Goal: Task Accomplishment & Management: Use online tool/utility

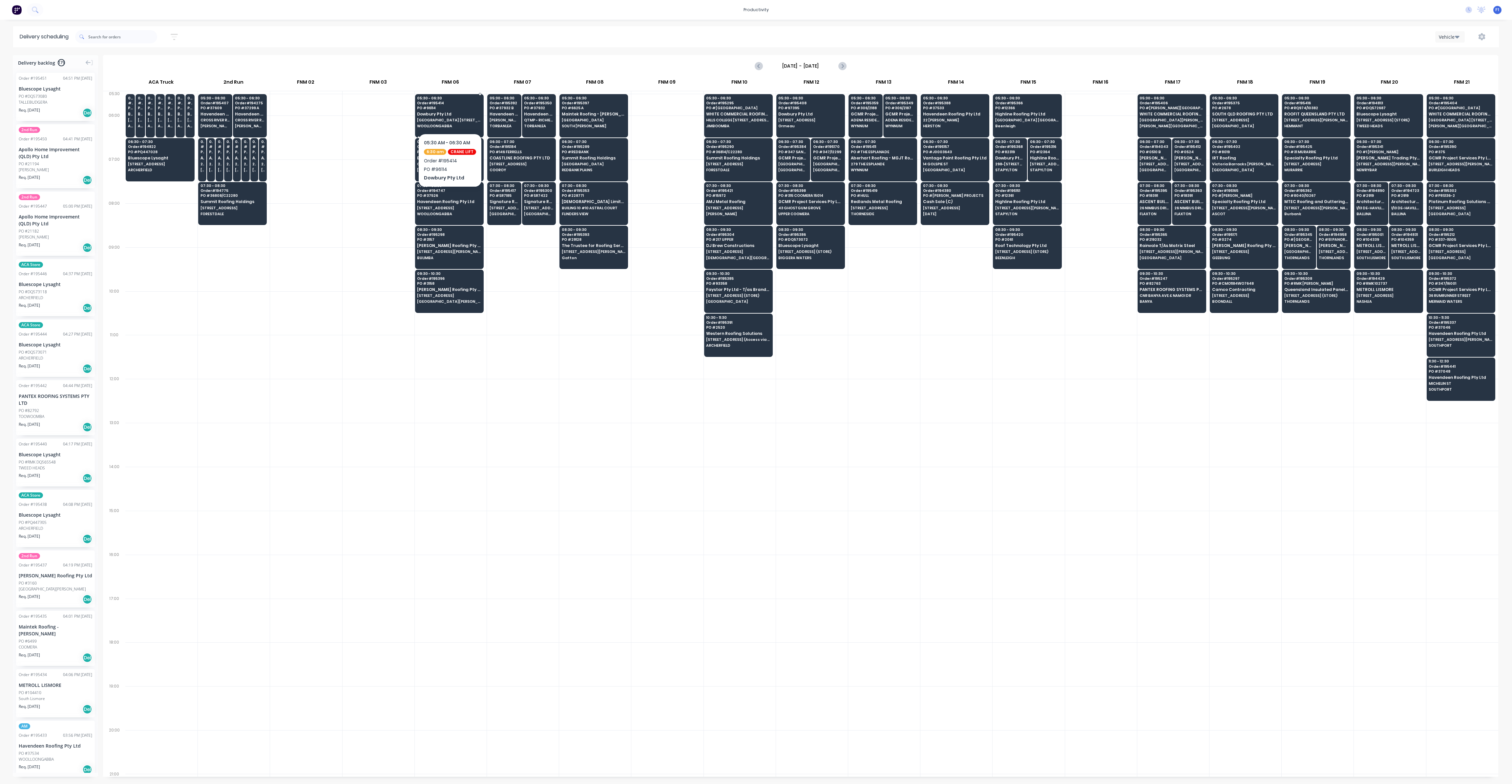
drag, startPoint x: 0, startPoint y: 0, endPoint x: 437, endPoint y: 122, distance: 453.7
click at [437, 122] on span "[GEOGRAPHIC_DATA] [STREET_ADDRESS]" at bounding box center [449, 120] width 63 height 4
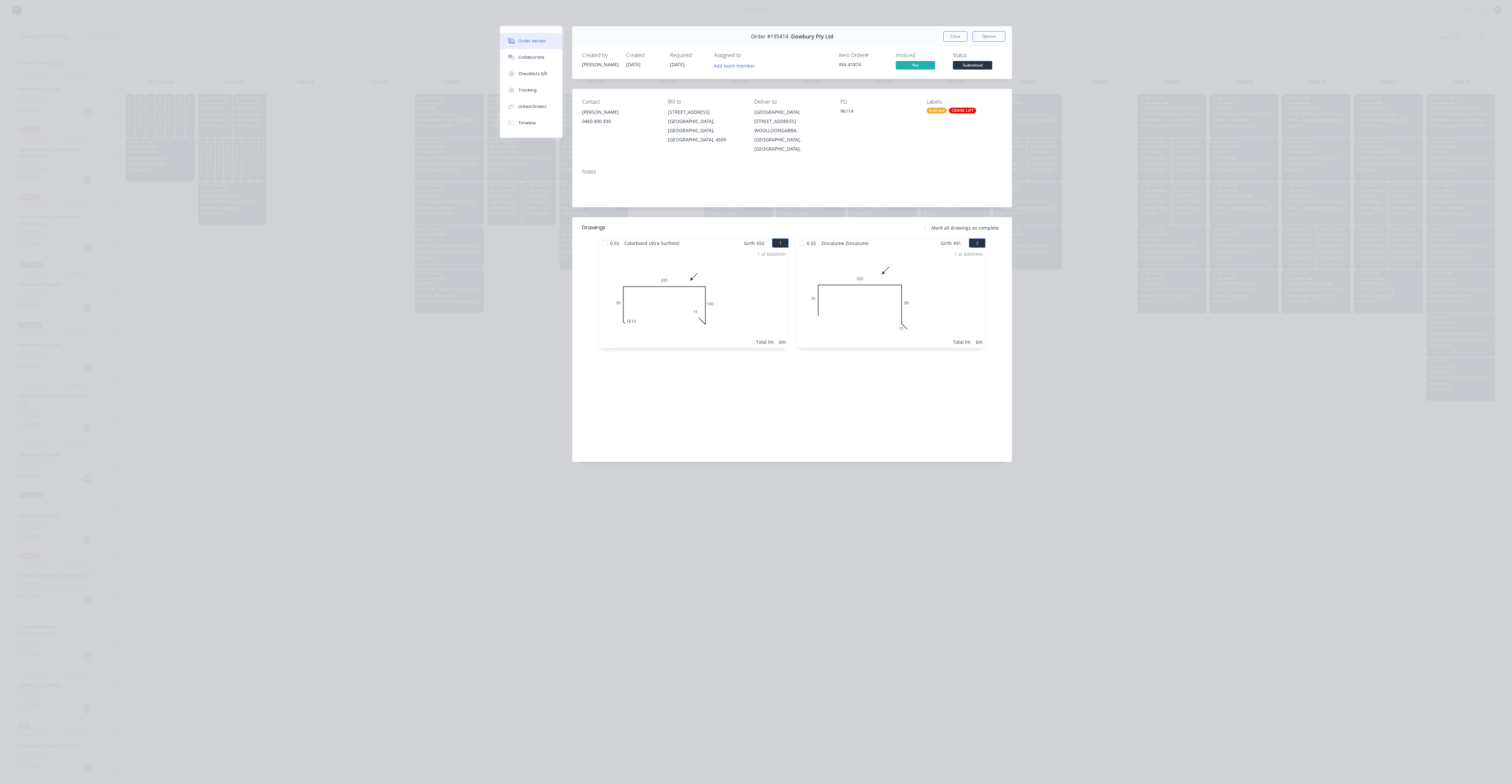
click at [952, 42] on div "Order #195414 - Dowbury Pty Ltd Close Options" at bounding box center [792, 36] width 440 height 21
click at [952, 39] on button "Close" at bounding box center [955, 36] width 24 height 11
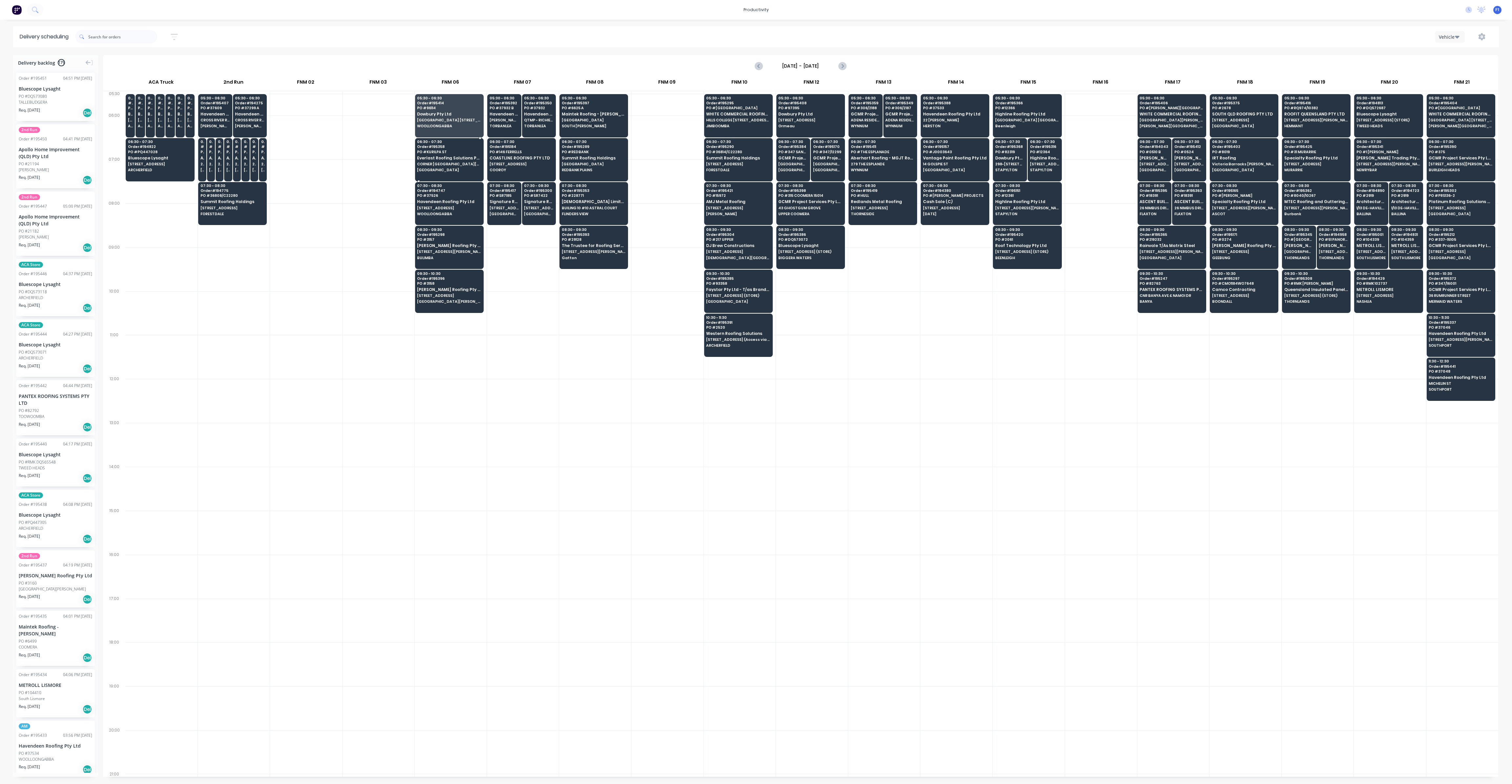
click at [444, 154] on div "06:30 - 07:30 Order # 195358 PO # KURILPA ST Everlast Roofing Solutions Pty Ltd…" at bounding box center [450, 156] width 68 height 37
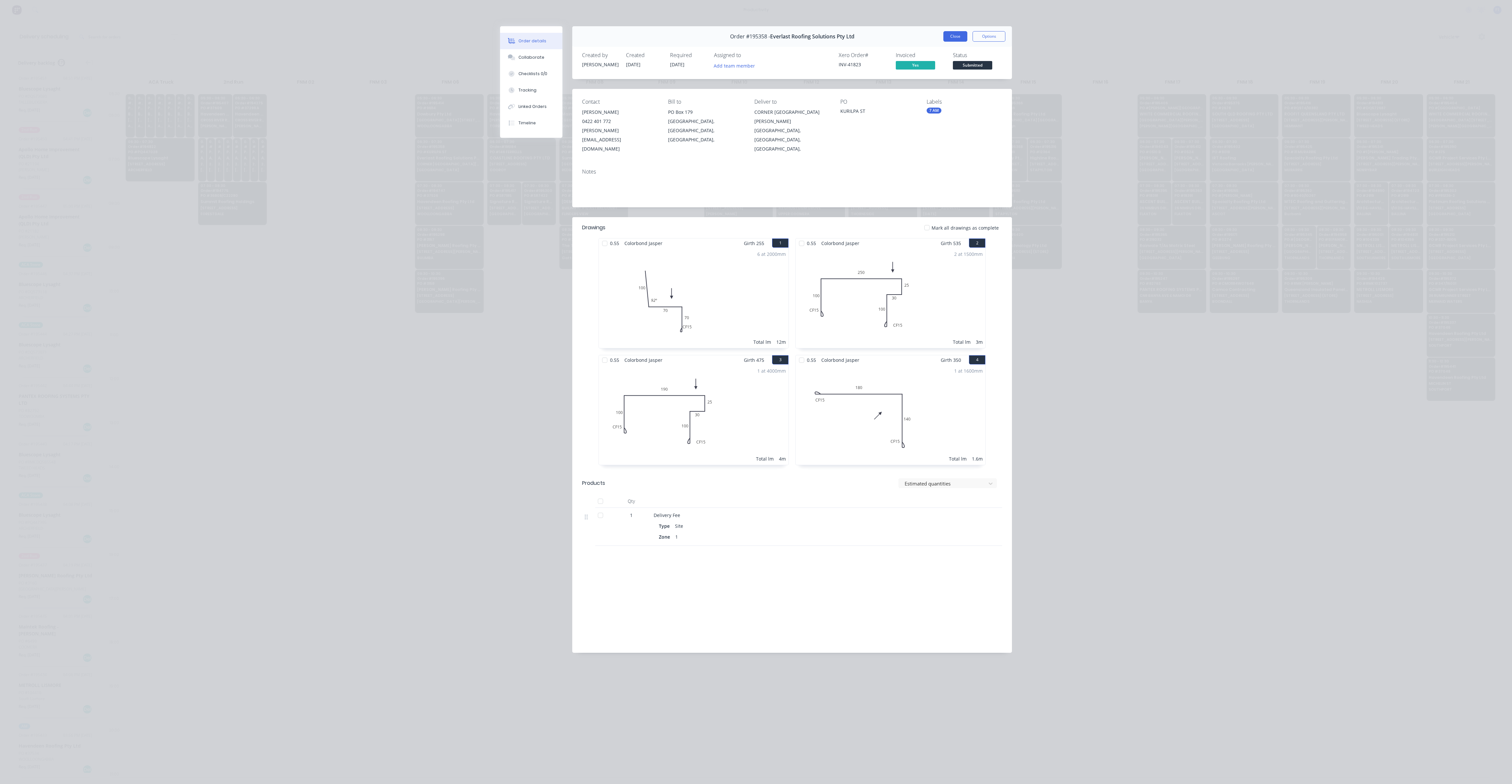
click at [952, 38] on button "Close" at bounding box center [955, 36] width 24 height 11
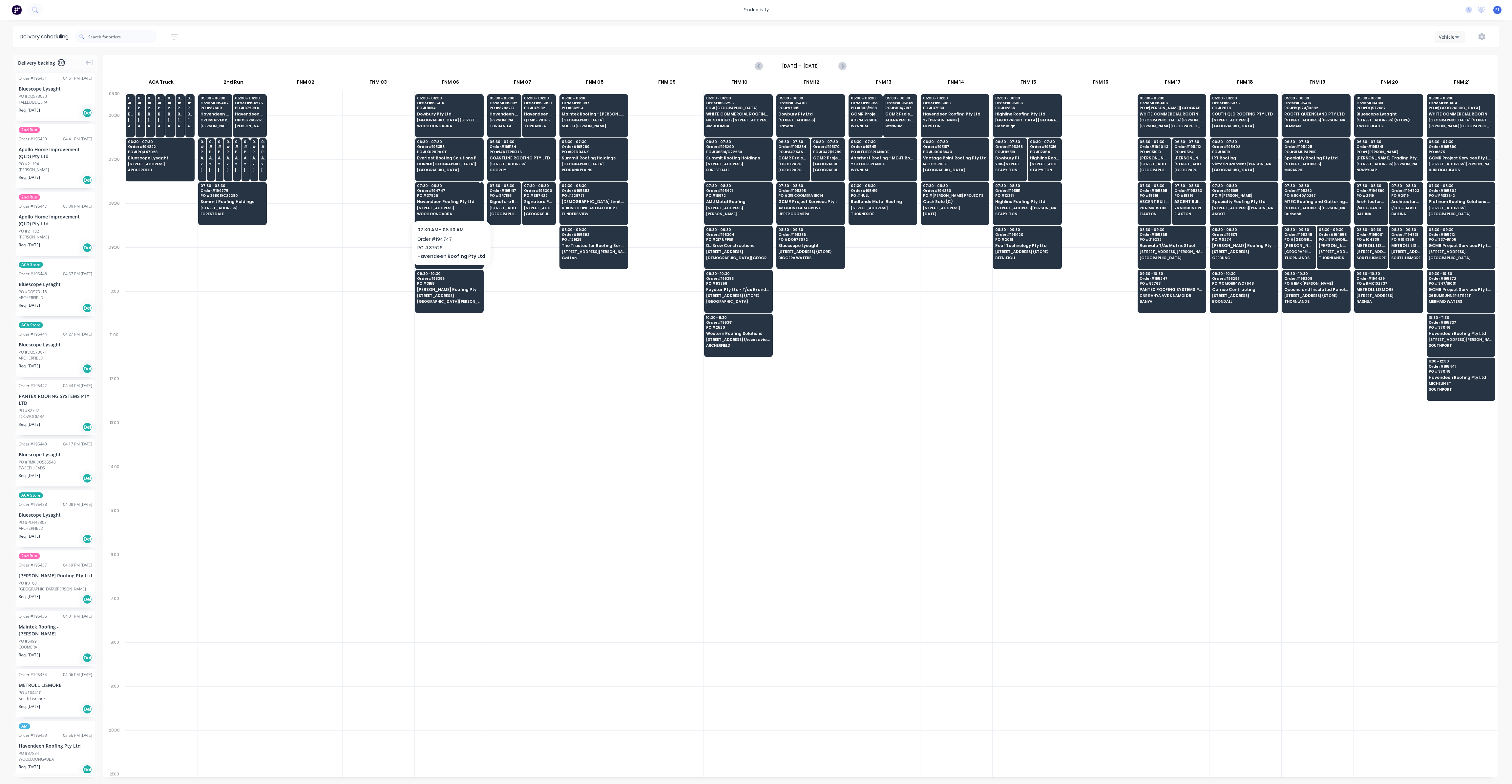
click at [454, 200] on span "Havendeen Roofing Pty Ltd" at bounding box center [449, 201] width 63 height 4
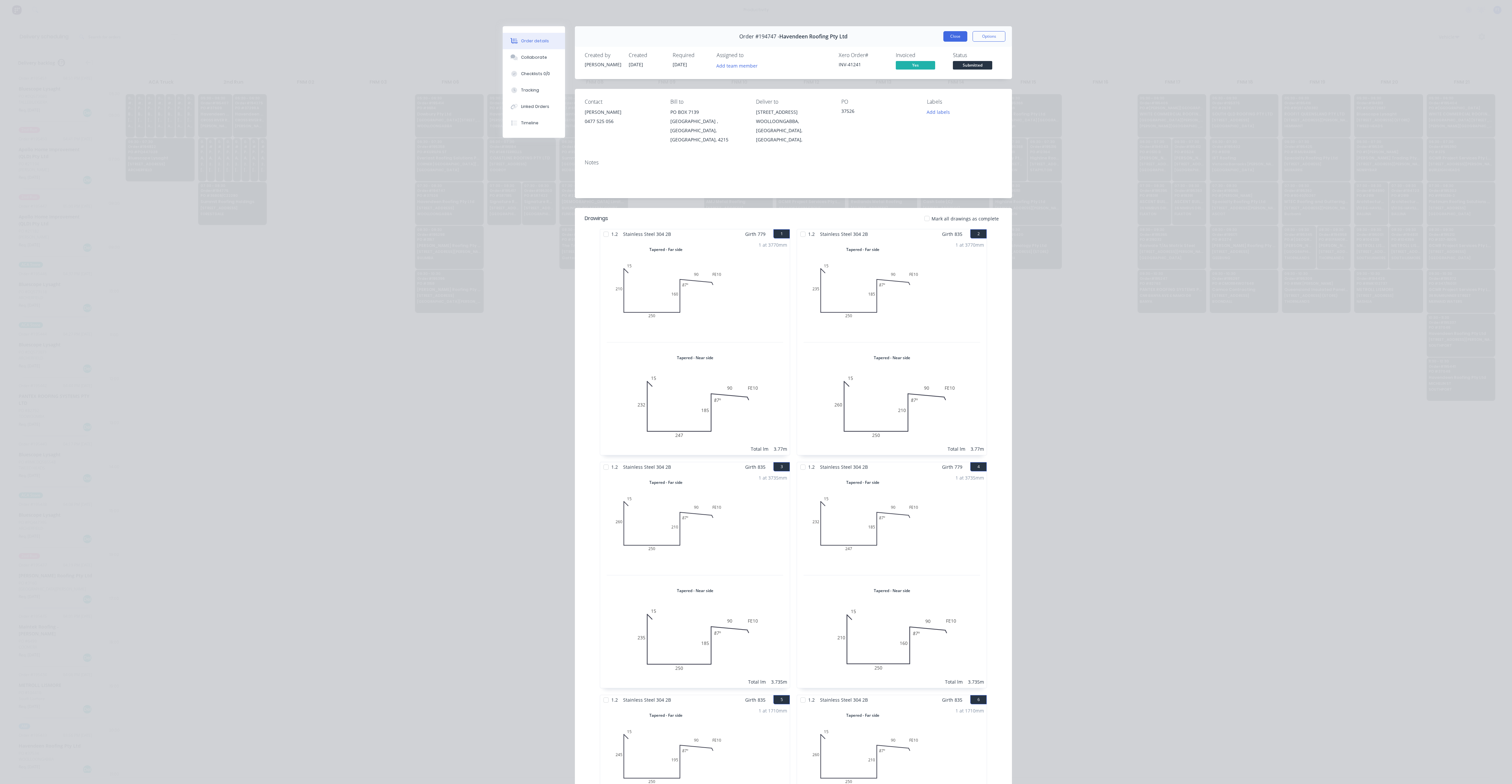
click at [951, 39] on button "Close" at bounding box center [955, 36] width 24 height 11
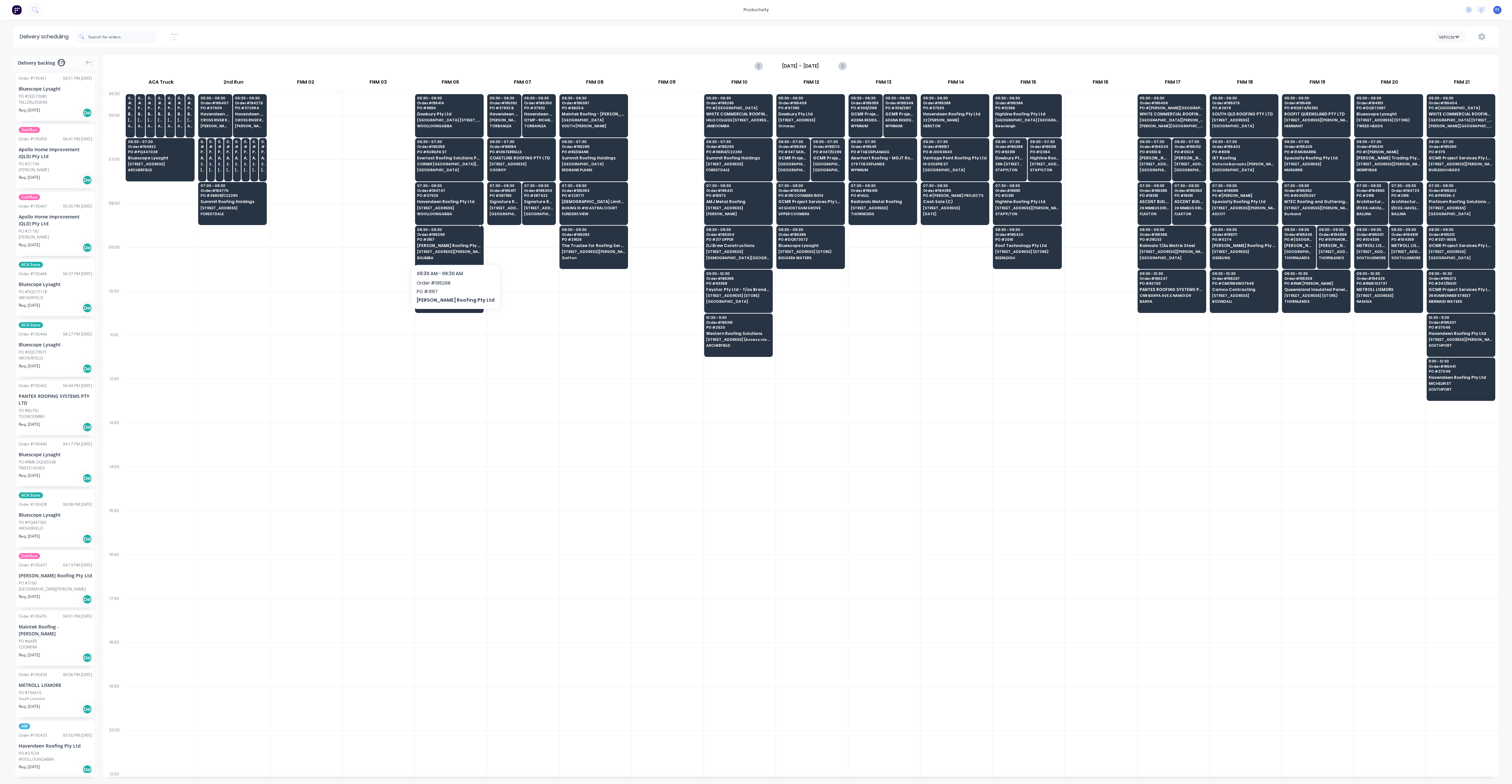
click at [444, 247] on div "08:30 - 09:30 Order # 195298 PO # 3157 [PERSON_NAME] Roofing Pty Ltd [STREET_AD…" at bounding box center [450, 244] width 68 height 37
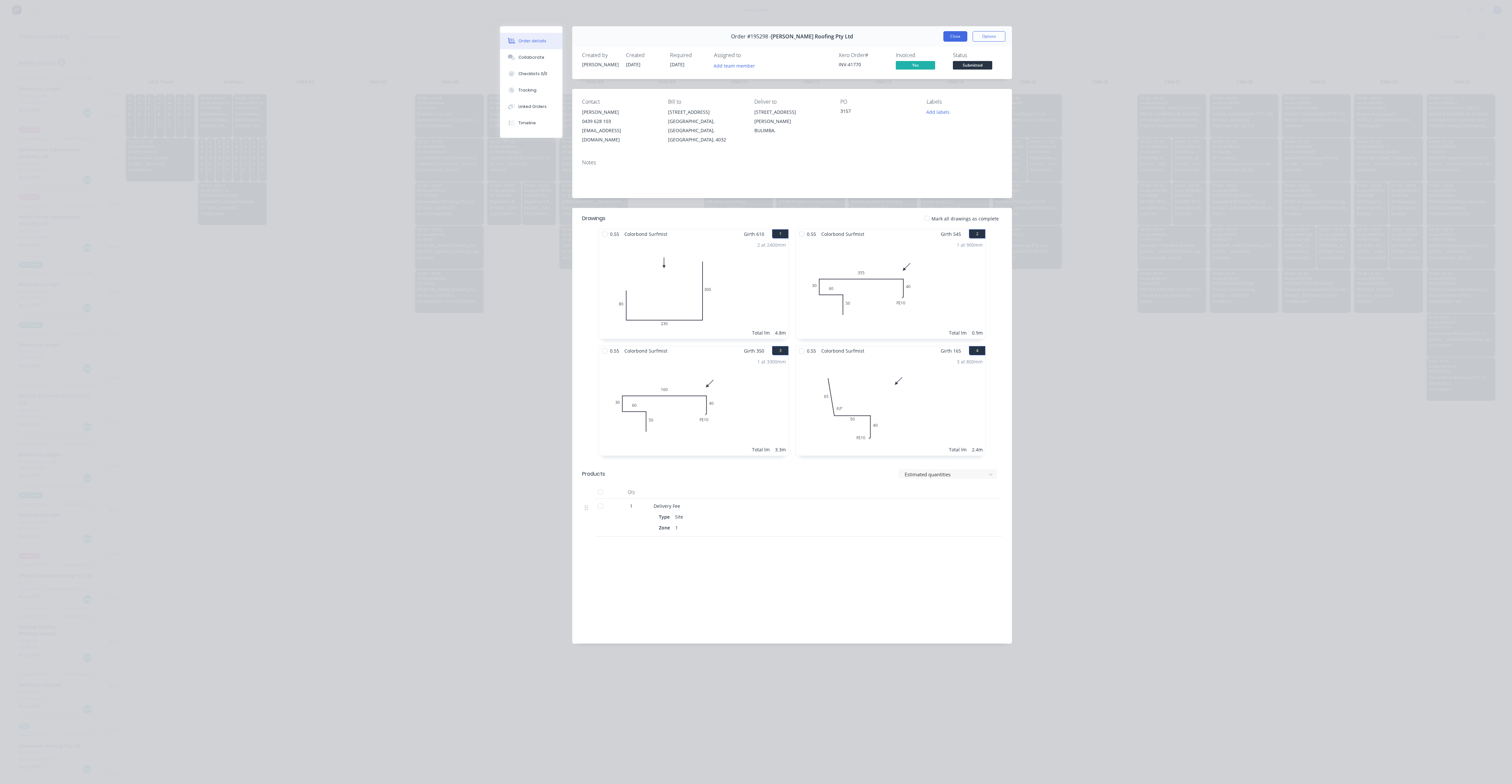
click at [953, 34] on button "Close" at bounding box center [955, 36] width 24 height 11
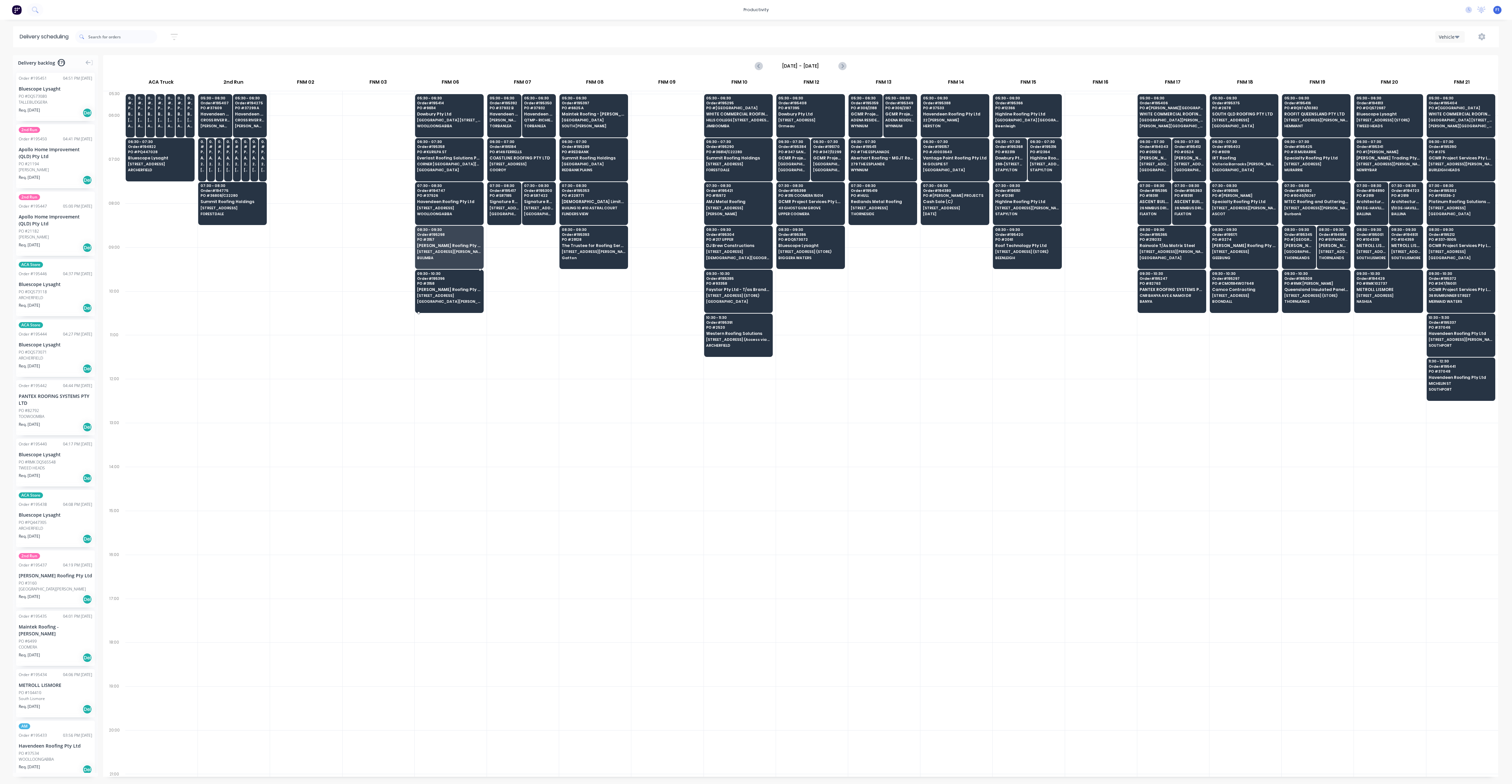
click at [437, 294] on span "[STREET_ADDRESS]" at bounding box center [449, 295] width 63 height 4
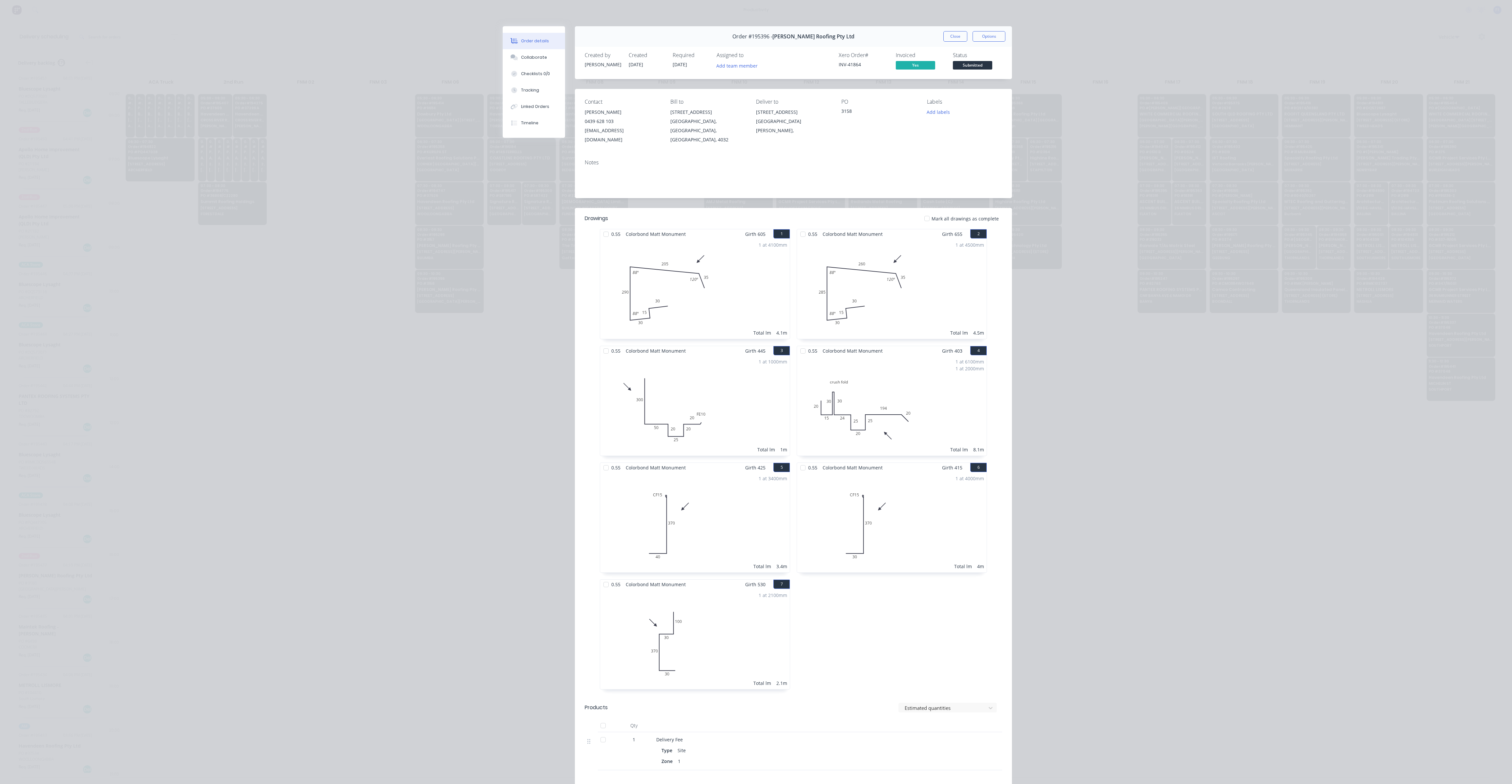
click at [958, 32] on button "Close" at bounding box center [955, 36] width 24 height 11
